Goal: Browse casually: Explore the website without a specific task or goal

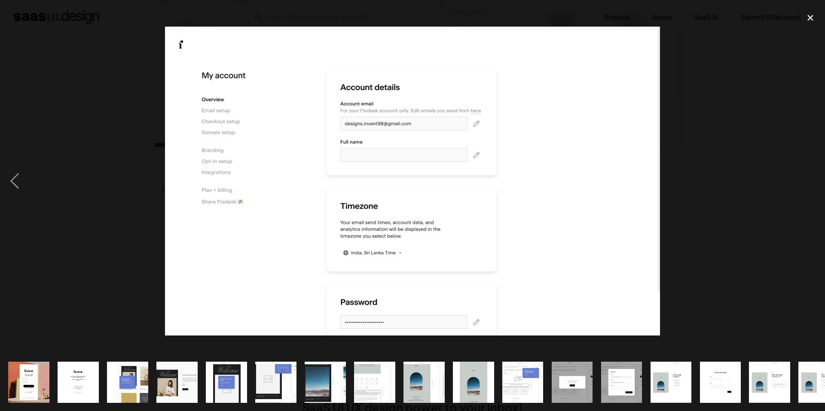
scroll to position [0, 291]
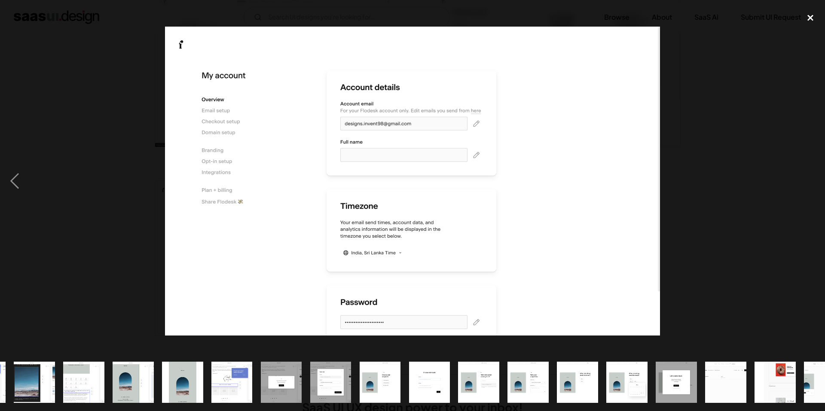
click at [816, 22] on div "close lightbox" at bounding box center [809, 17] width 29 height 19
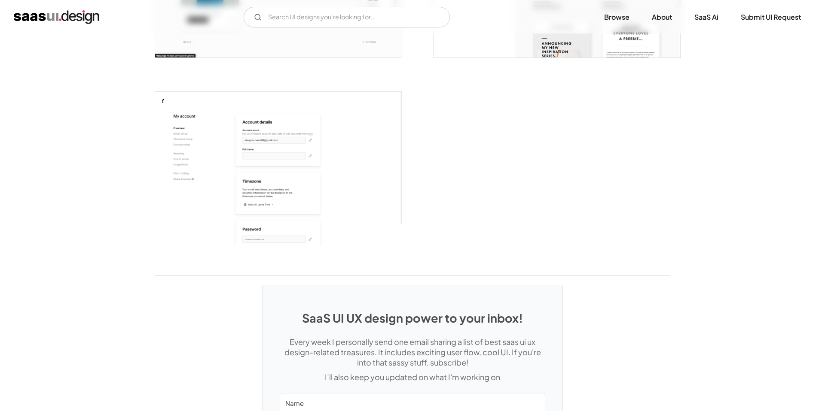
scroll to position [2503, 0]
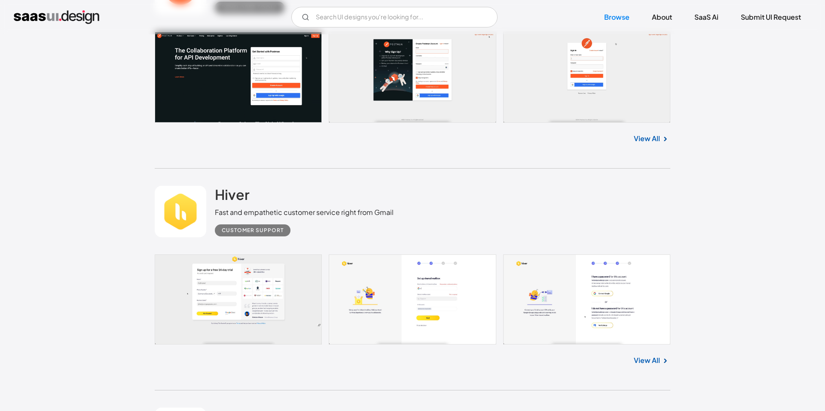
scroll to position [3382, 0]
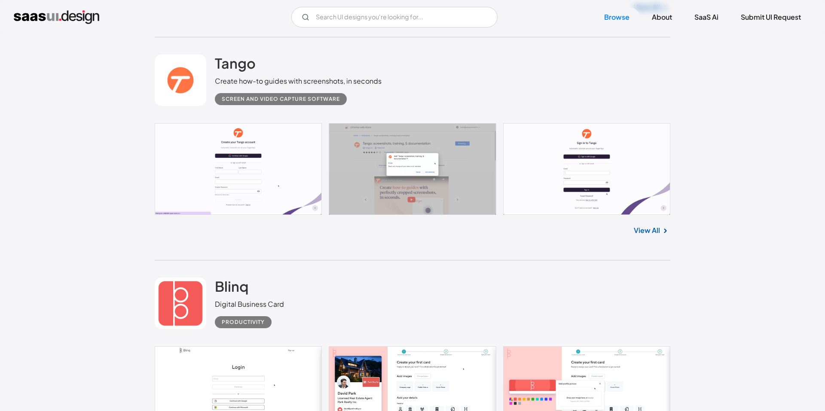
scroll to position [4715, 0]
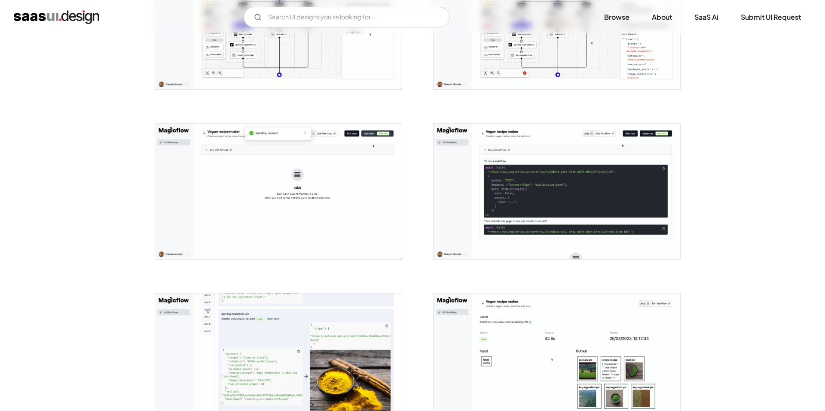
scroll to position [712, 0]
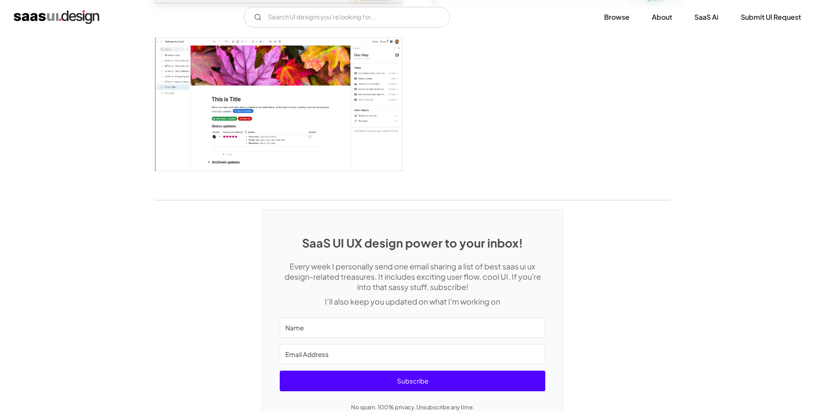
scroll to position [2239, 0]
